Goal: Task Accomplishment & Management: Manage account settings

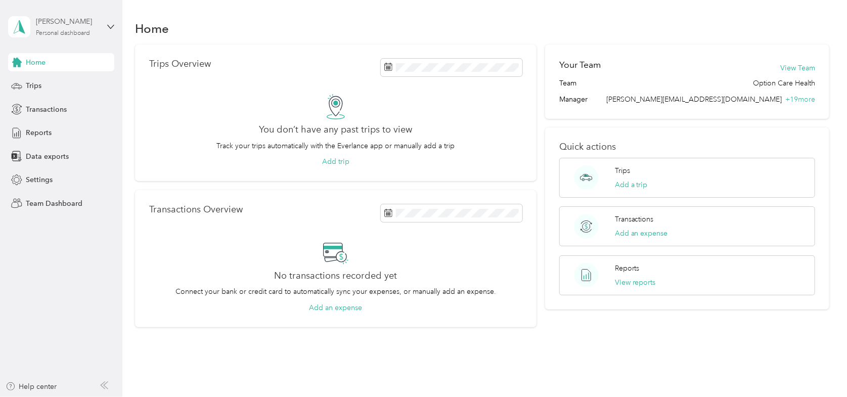
click at [99, 33] on div "[PERSON_NAME] Personal dashboard" at bounding box center [67, 26] width 63 height 20
click at [43, 83] on div "Team dashboard" at bounding box center [44, 82] width 54 height 11
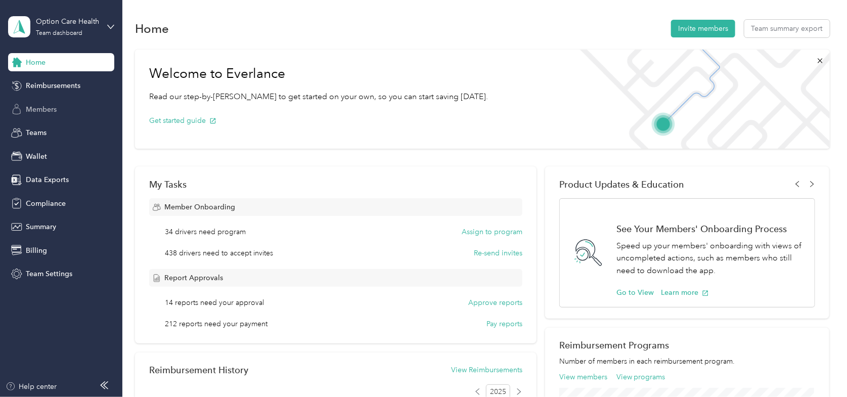
click at [40, 108] on span "Members" at bounding box center [41, 109] width 31 height 11
